Goal: Task Accomplishment & Management: Manage account settings

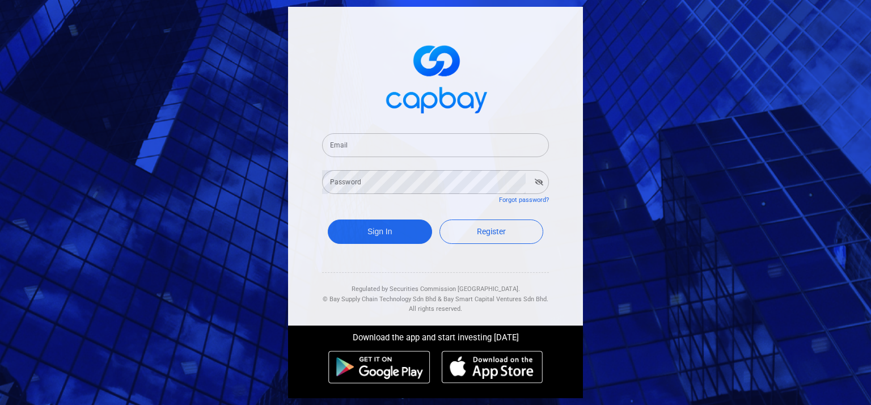
click at [382, 150] on input "Email" at bounding box center [435, 145] width 227 height 24
type input "[EMAIL_ADDRESS][DOMAIN_NAME]"
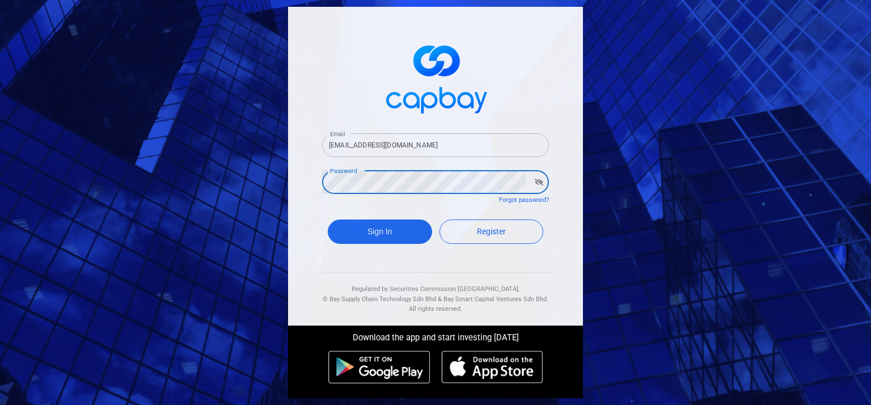
click at [328, 219] on button "Sign In" at bounding box center [380, 231] width 104 height 24
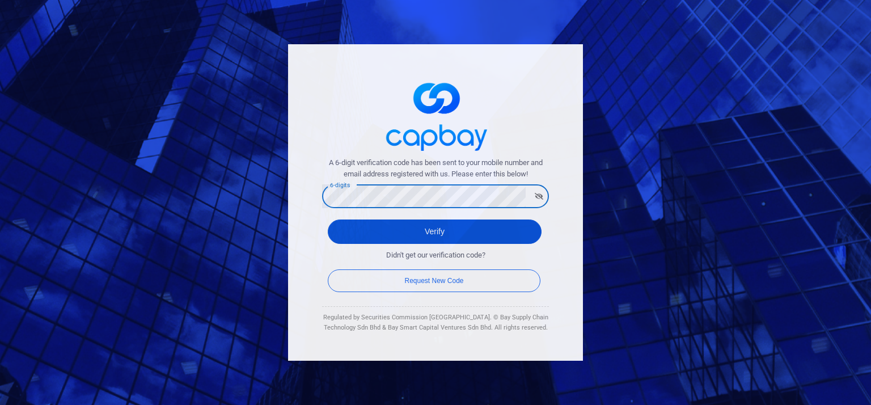
click at [376, 235] on button "Verify" at bounding box center [435, 231] width 214 height 24
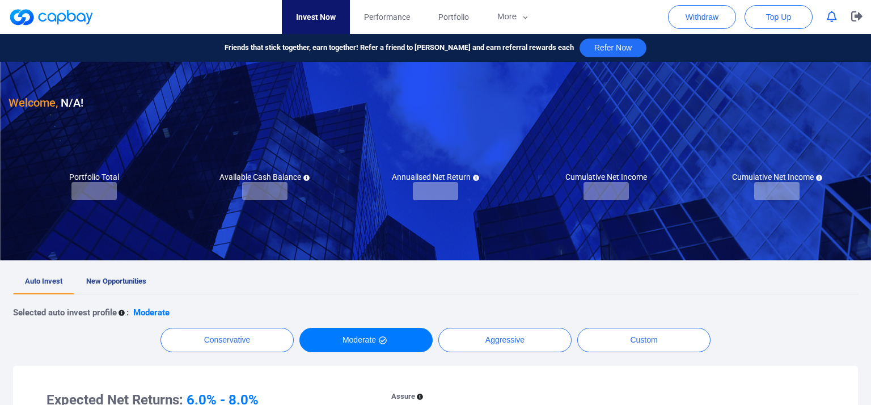
checkbox input "true"
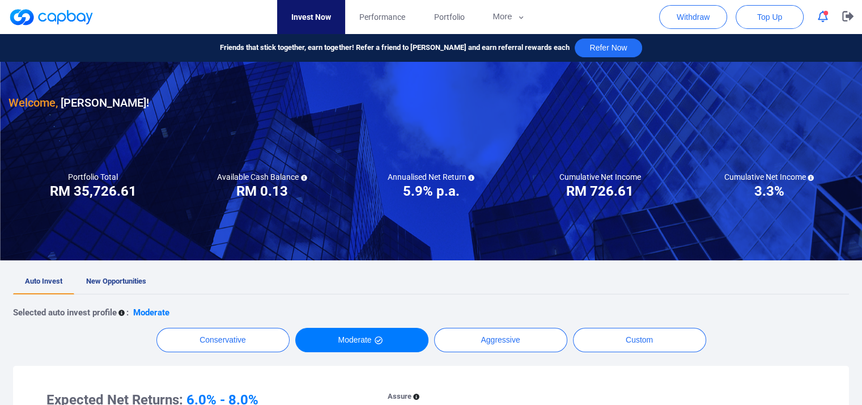
click at [823, 15] on icon "button" at bounding box center [823, 17] width 10 height 12
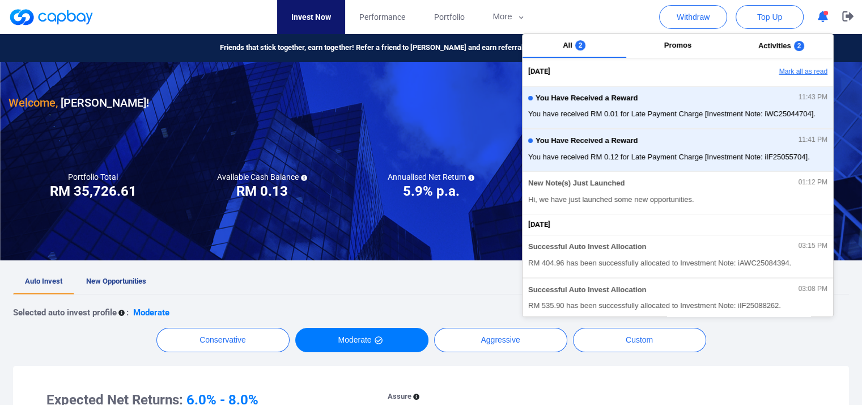
click at [806, 73] on button "Mark all as read" at bounding box center [773, 71] width 122 height 19
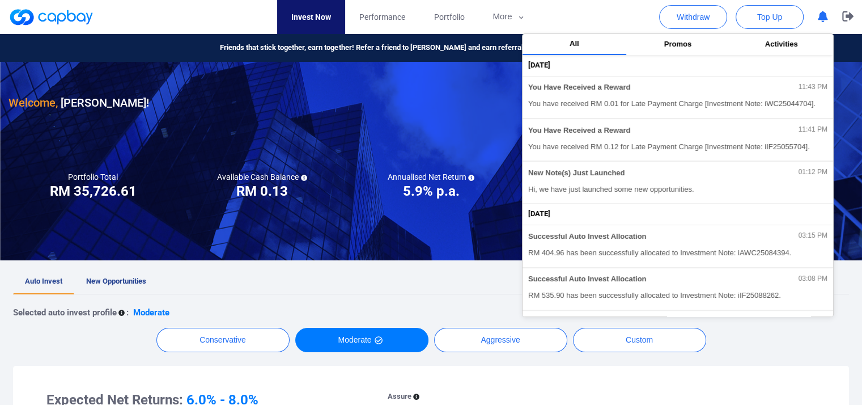
click at [319, 236] on div at bounding box center [431, 161] width 862 height 198
